Goal: Transaction & Acquisition: Purchase product/service

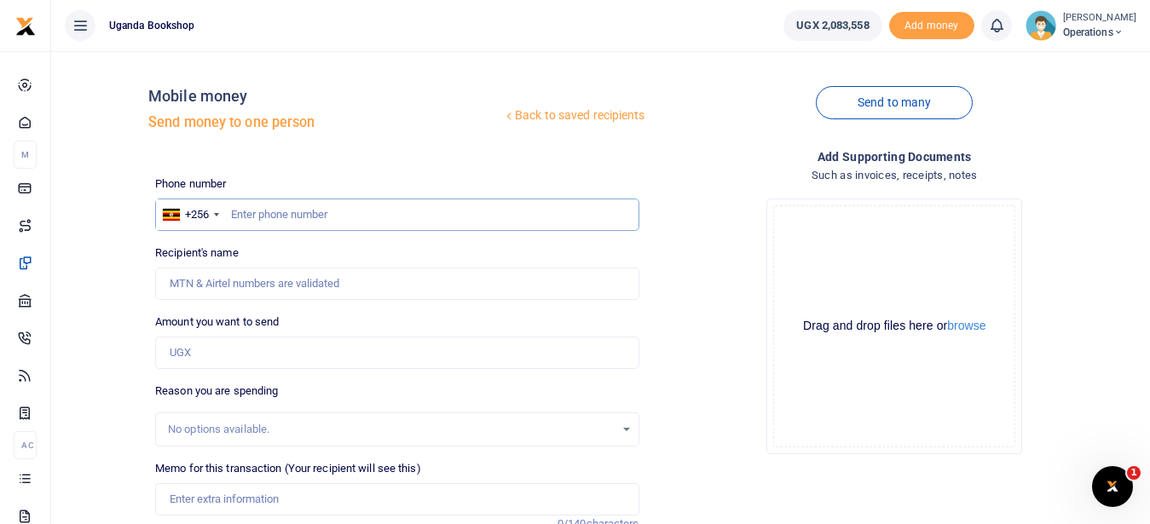
click at [311, 205] on input "text" at bounding box center [396, 215] width 483 height 32
type input "0751378485"
click at [244, 493] on input "Memo for this transaction (Your recipient will see this)" at bounding box center [396, 499] width 483 height 32
type input "Henry Ssengonge"
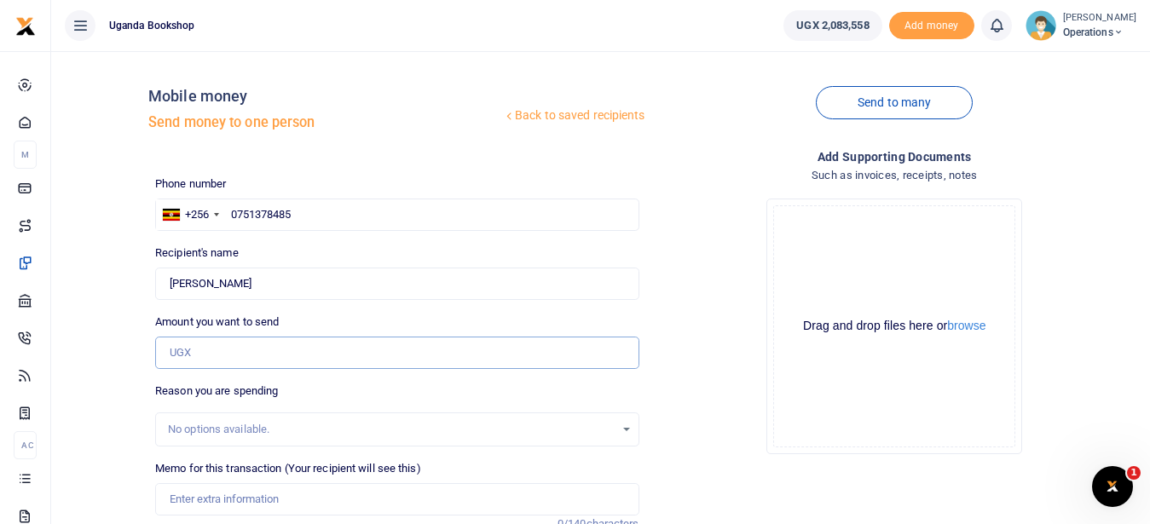
click at [239, 354] on input "Amount you want to send" at bounding box center [396, 353] width 483 height 32
type input "10,000"
click at [207, 505] on input "Memo for this transaction (Your recipient will see this)" at bounding box center [396, 499] width 483 height 32
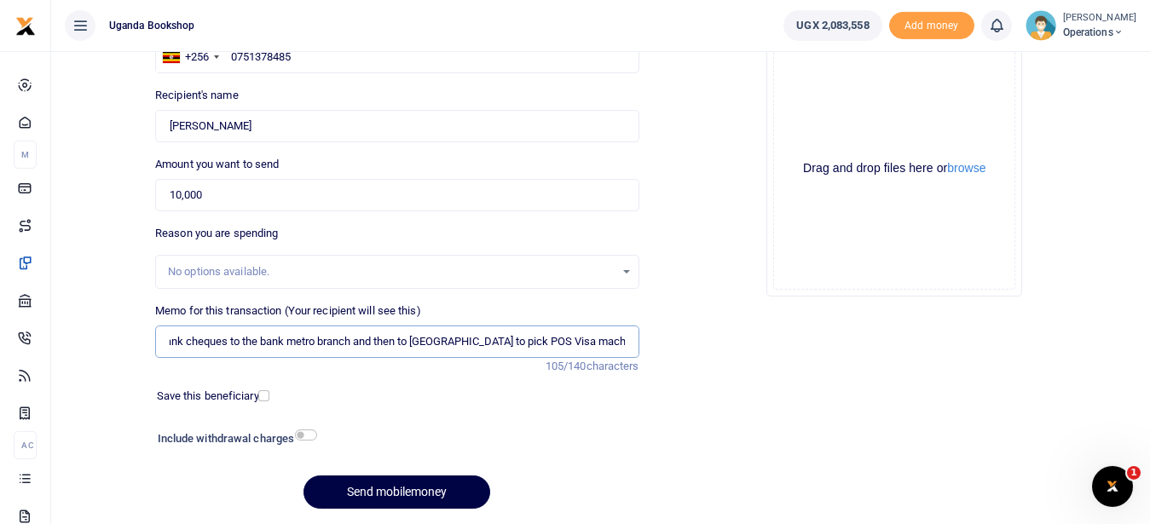
scroll to position [214, 0]
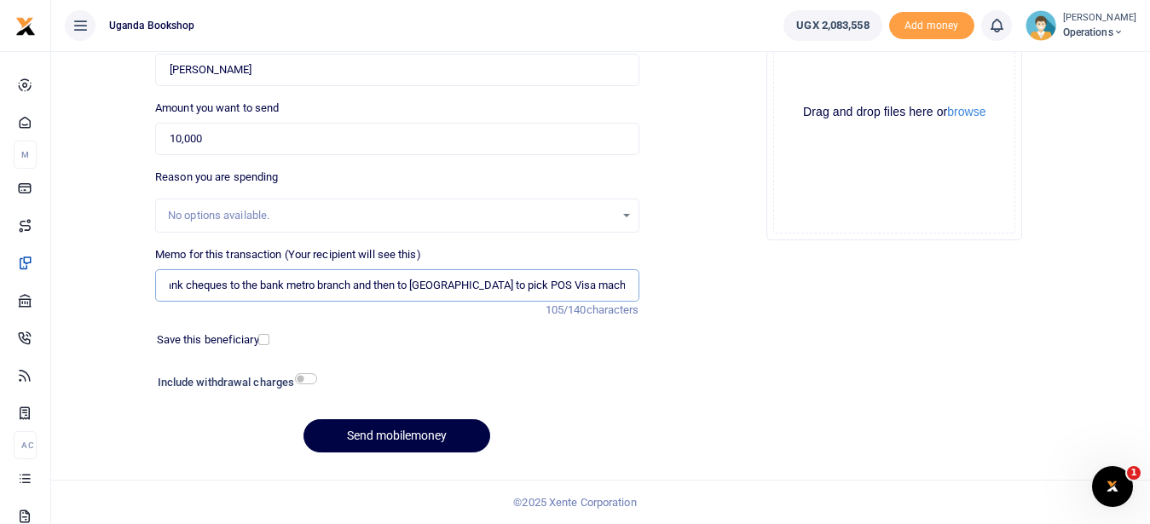
type input "Transport to bank cheques to the bank metro branch and then to Garden city to p…"
click at [306, 376] on input "checkbox" at bounding box center [306, 378] width 22 height 11
checkbox input "true"
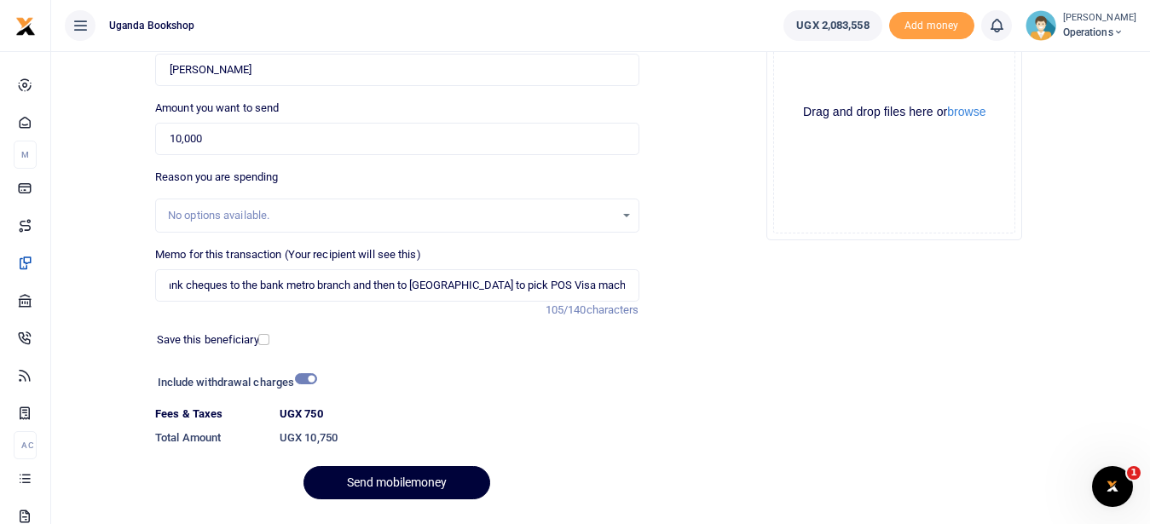
click at [427, 482] on button "Send mobilemoney" at bounding box center [396, 482] width 187 height 33
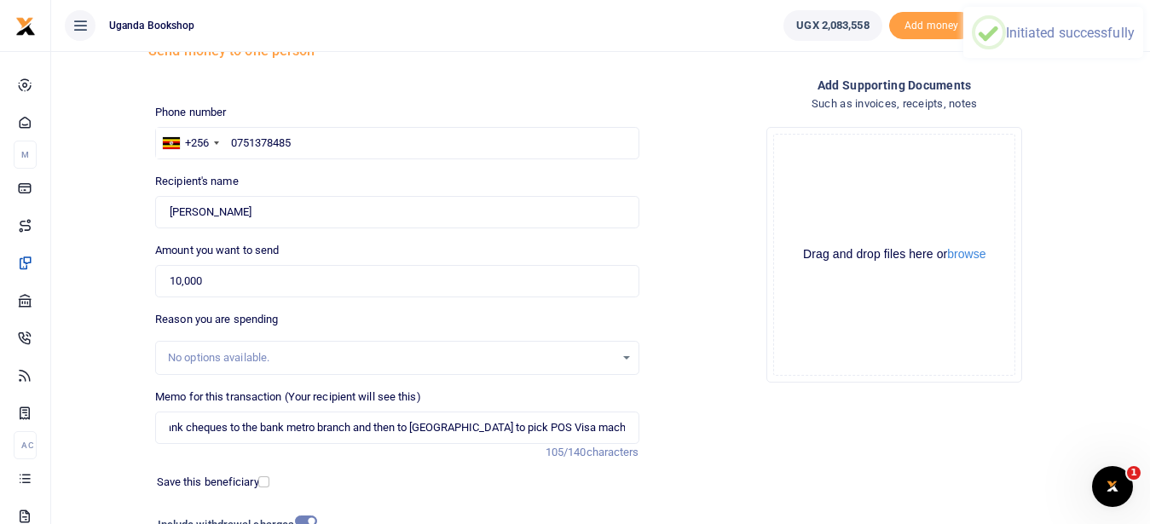
scroll to position [70, 0]
